Goal: Information Seeking & Learning: Learn about a topic

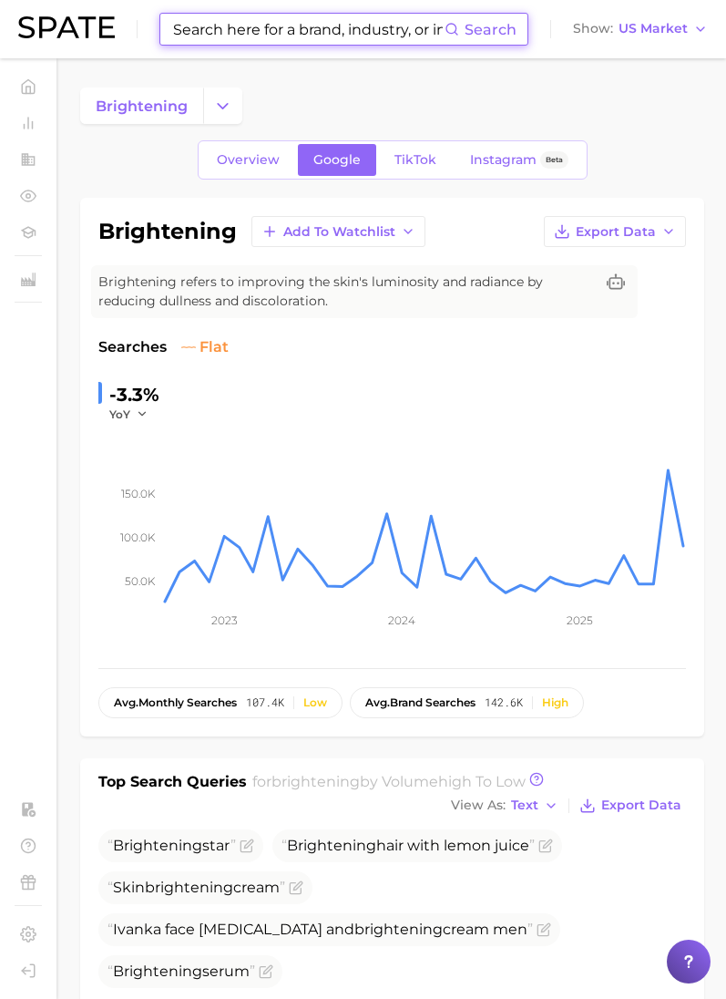
click at [263, 29] on input at bounding box center [307, 29] width 273 height 31
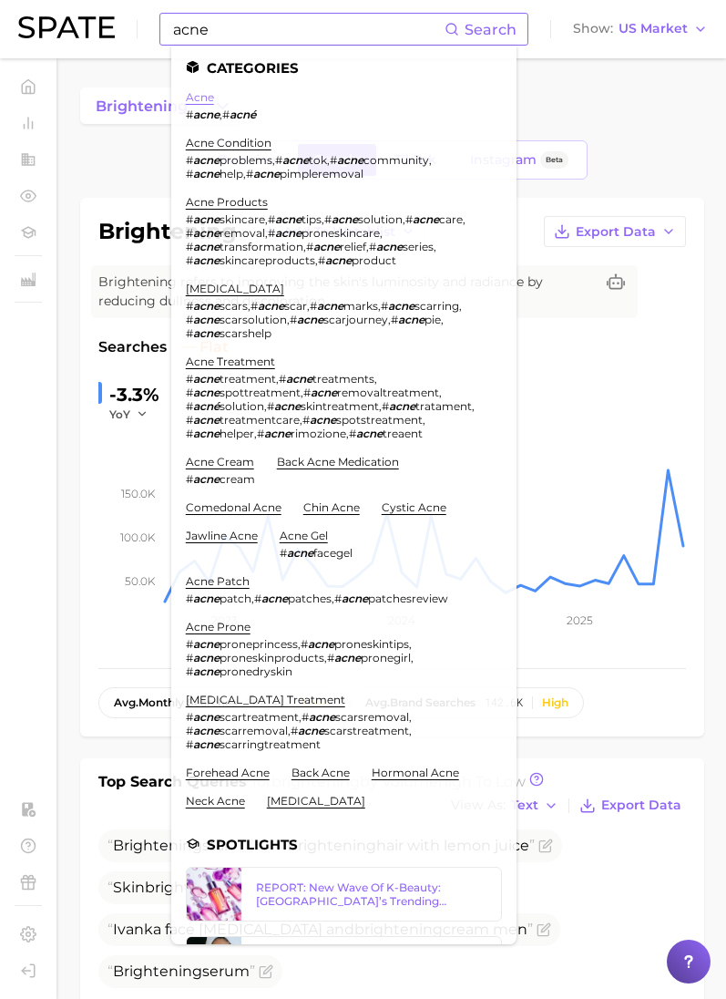
click at [198, 98] on link "acne" at bounding box center [200, 97] width 28 height 14
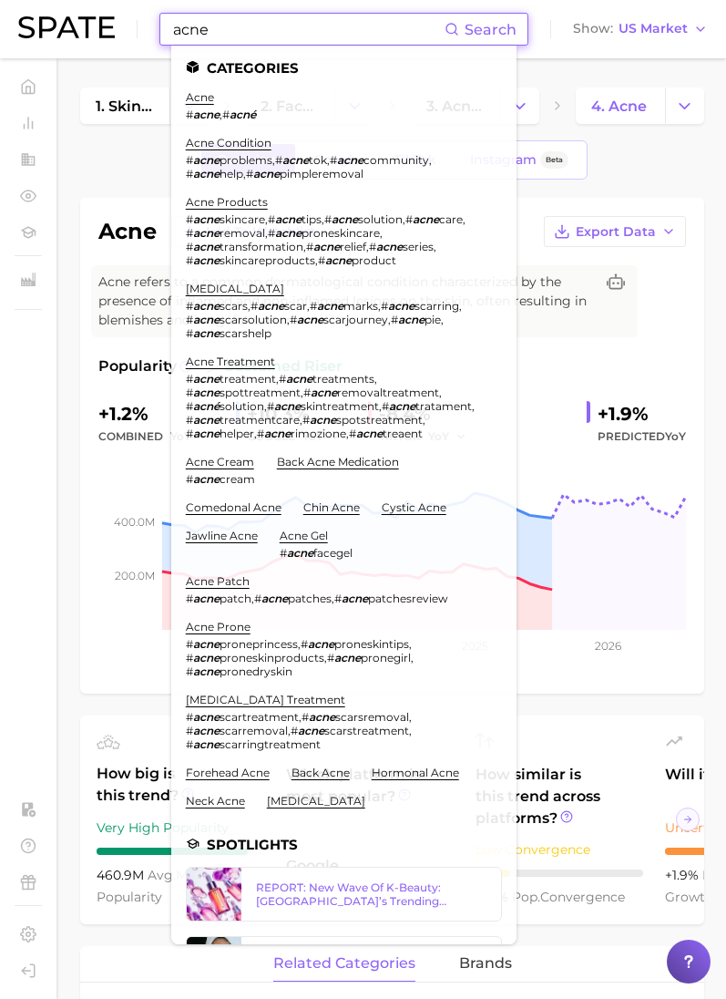
drag, startPoint x: 230, startPoint y: 33, endPoint x: 65, endPoint y: 28, distance: 165.0
click at [65, 28] on div "acne Search Categories acne # acne , # acné acne condition # acne problems , # …" at bounding box center [363, 29] width 690 height 58
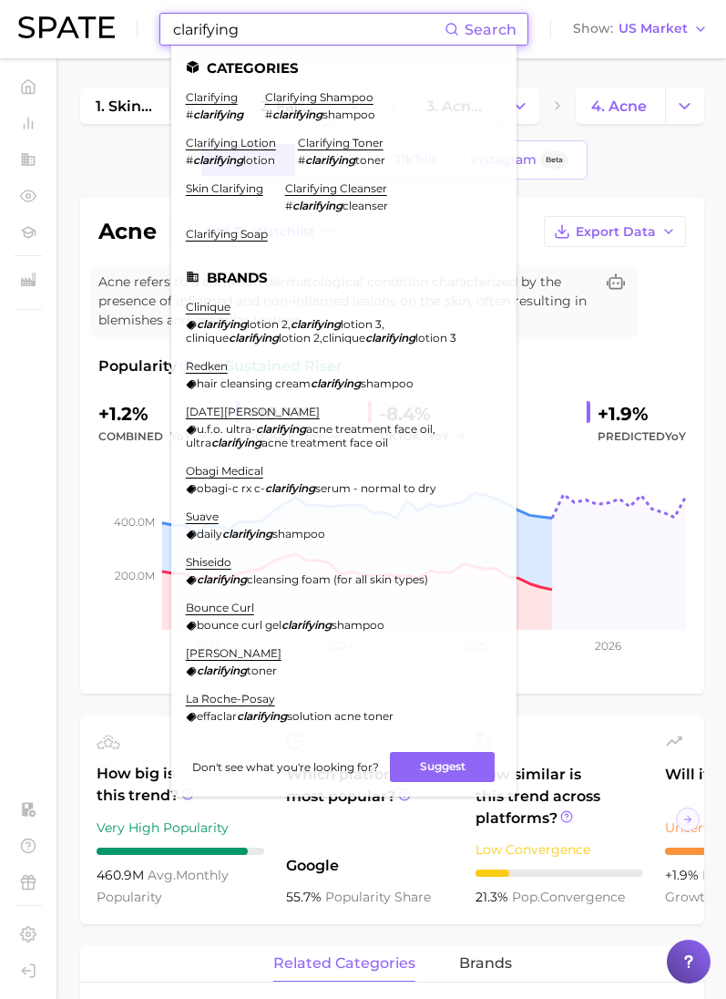
click at [323, 149] on li "clarifying toner # clarifying toner" at bounding box center [341, 151] width 87 height 31
click at [274, 35] on input "clarifying" at bounding box center [307, 29] width 273 height 31
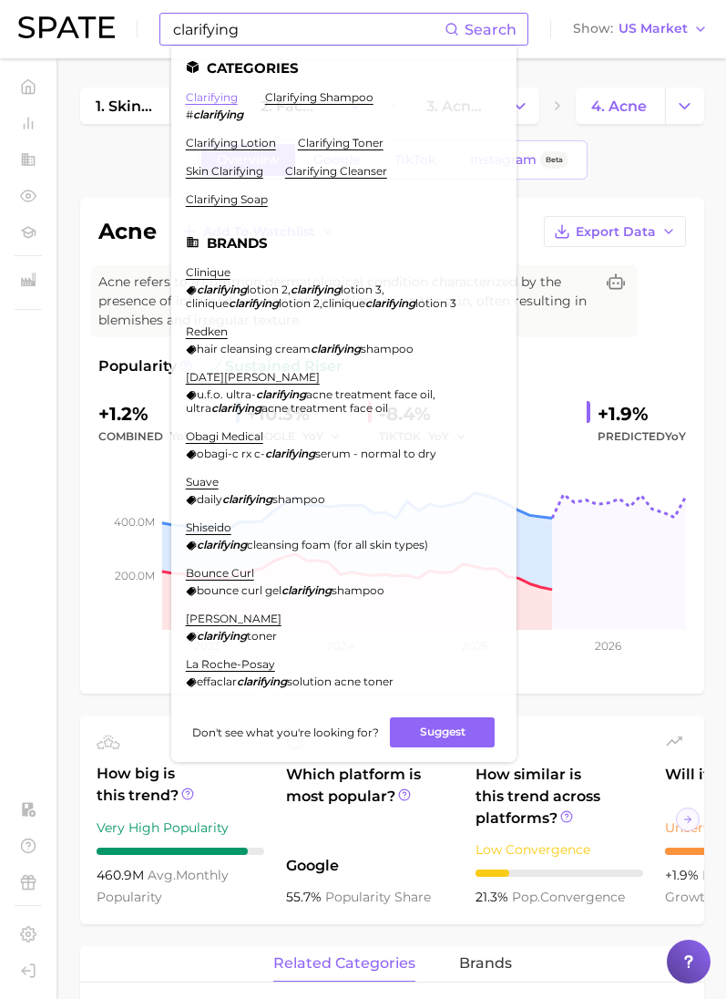
click at [230, 99] on link "clarifying" at bounding box center [212, 97] width 52 height 14
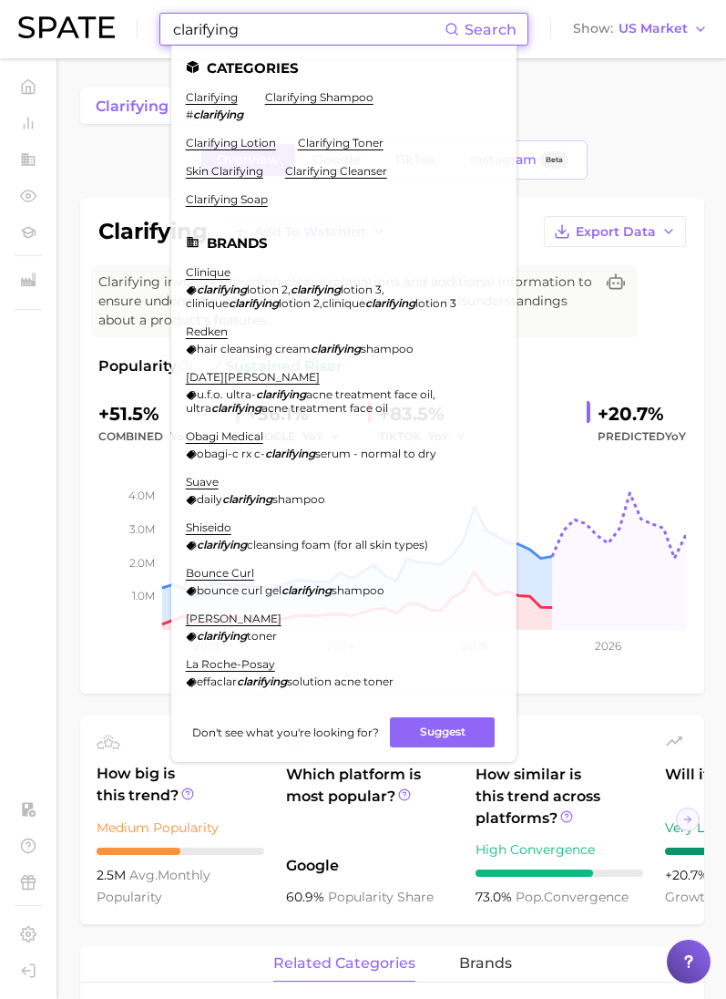
click at [264, 31] on input "clarifying" at bounding box center [307, 29] width 273 height 31
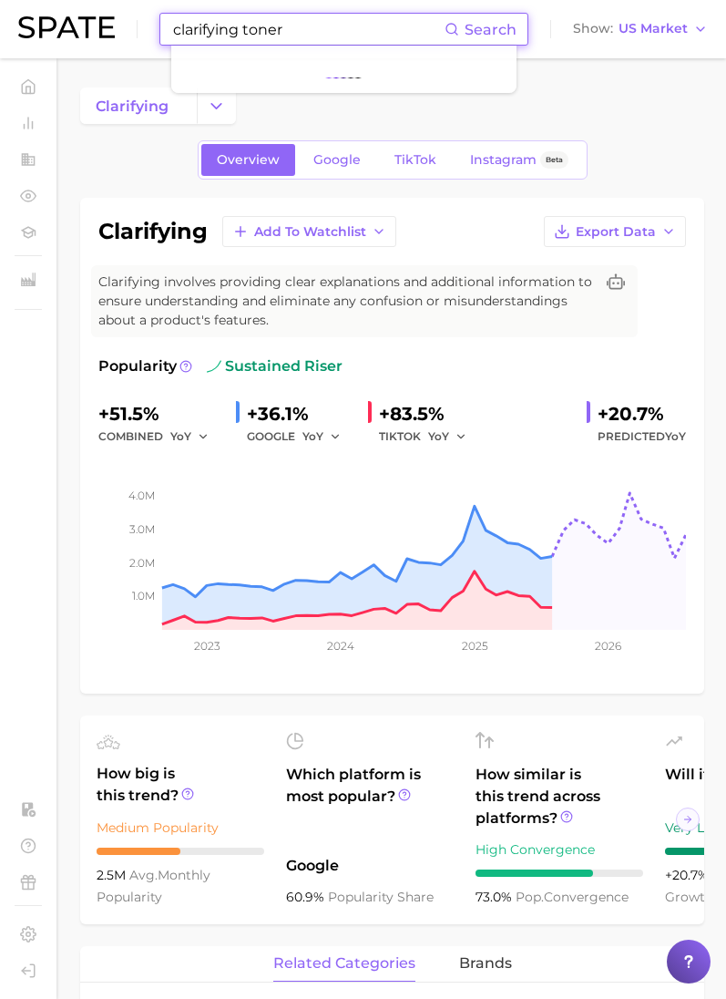
type input "clarifying toner"
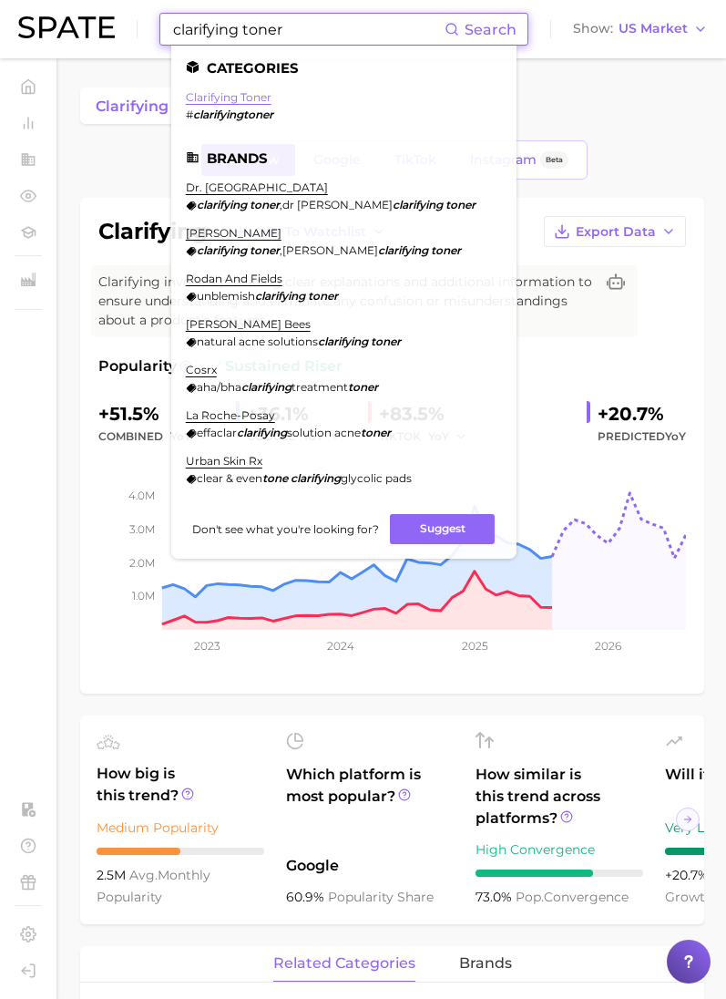
click at [255, 98] on link "clarifying toner" at bounding box center [229, 97] width 86 height 14
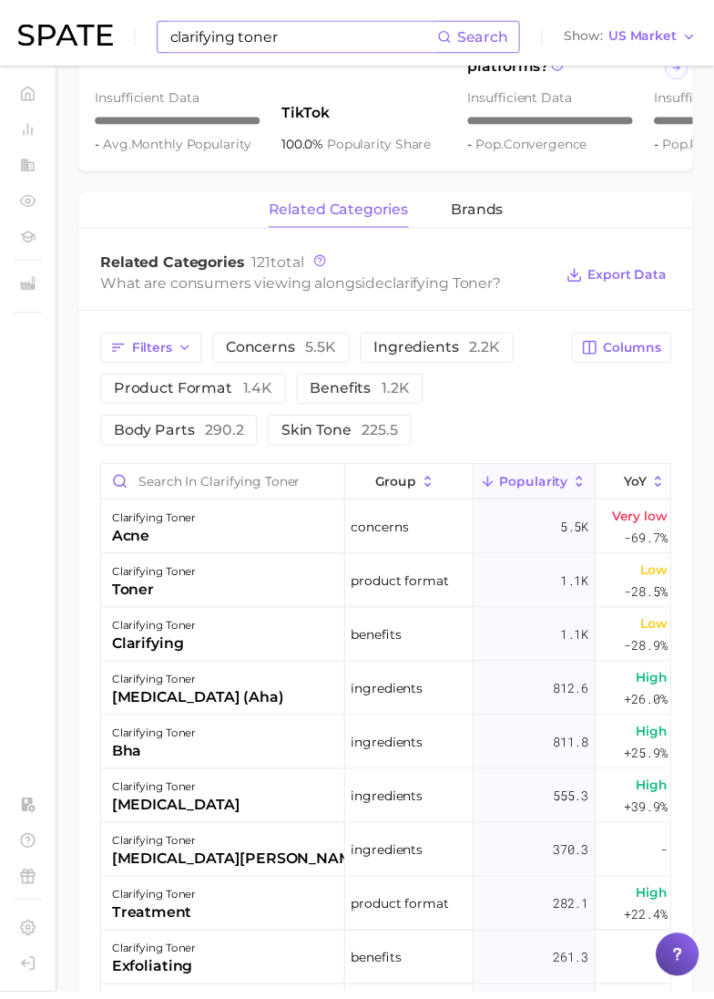
scroll to position [762, 0]
